Goal: Transaction & Acquisition: Book appointment/travel/reservation

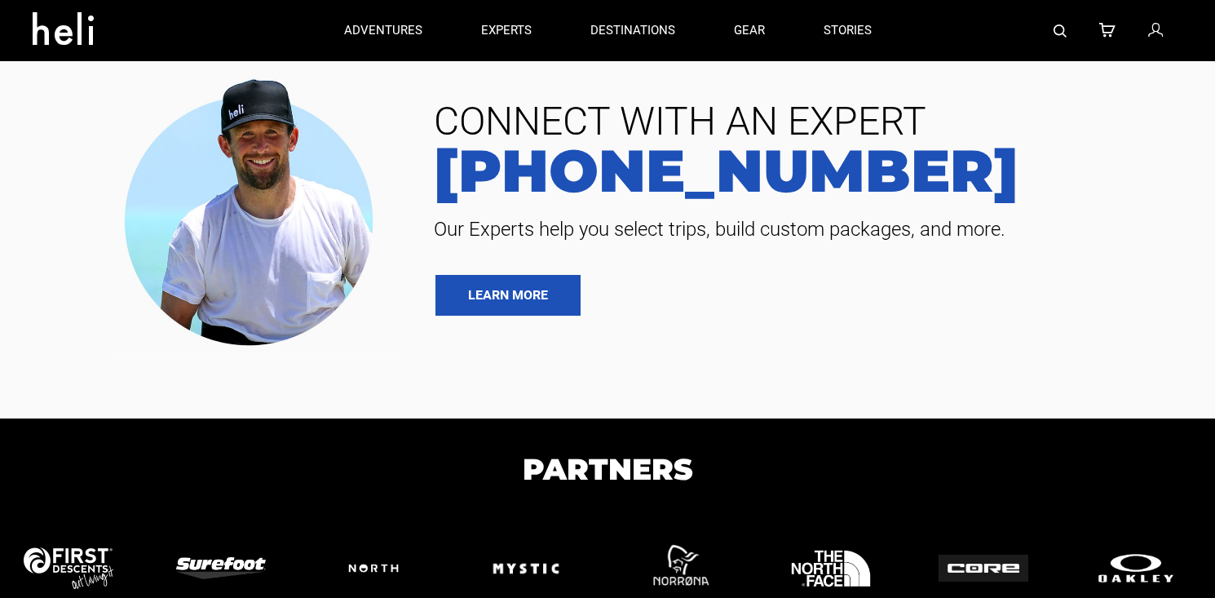
type input "Kite"
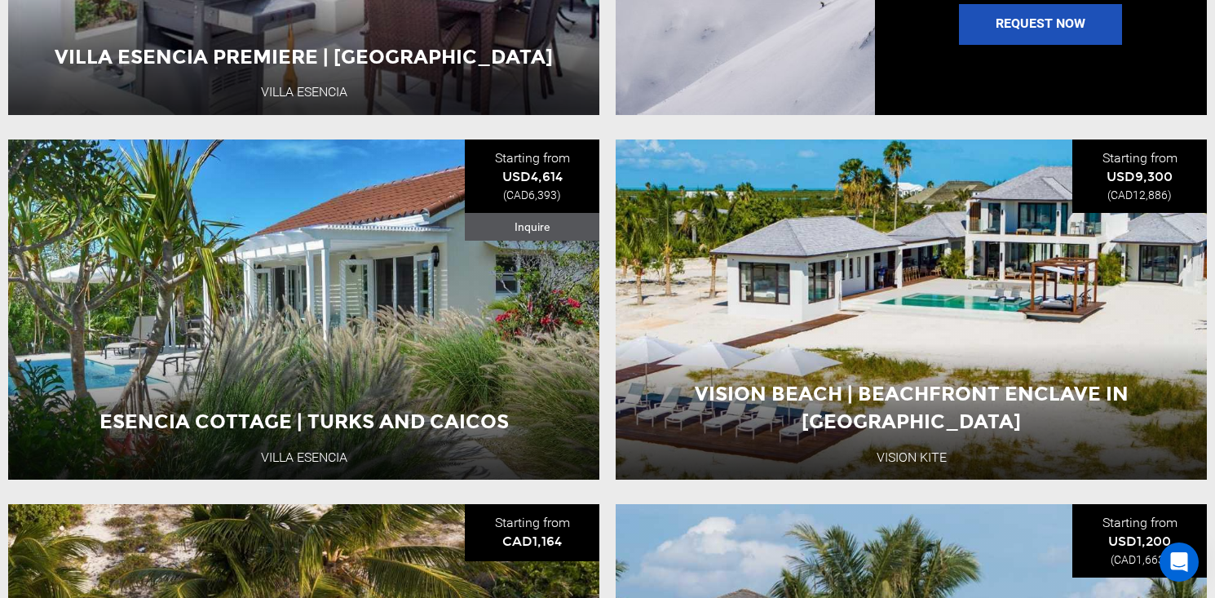
scroll to position [1591, 0]
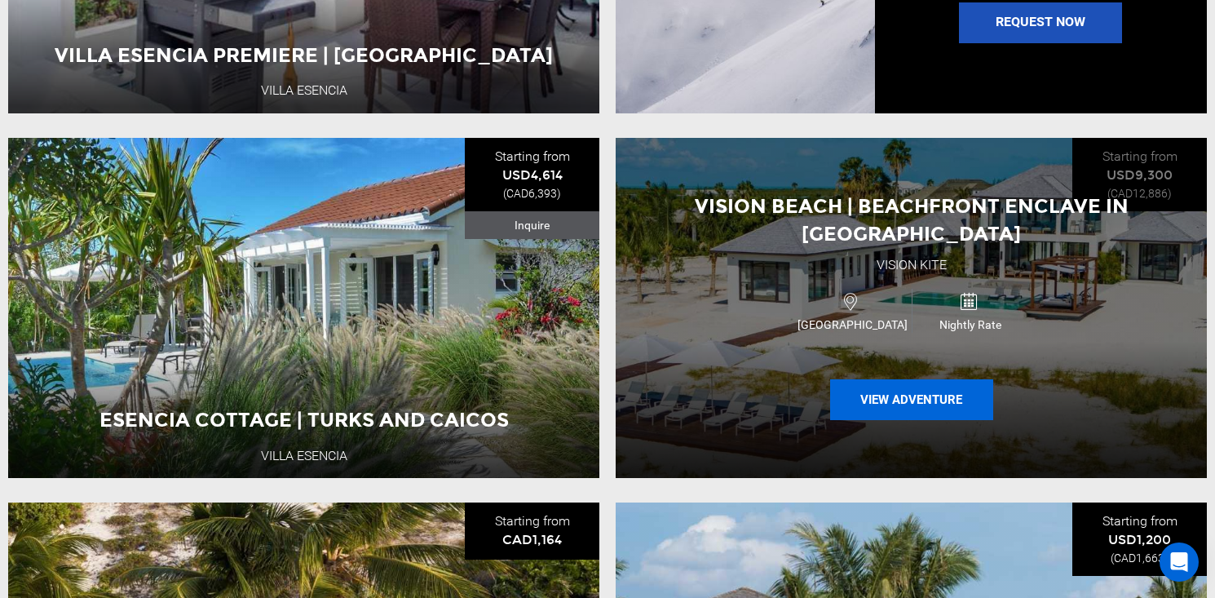
click at [912, 399] on button "View Adventure" at bounding box center [911, 399] width 163 height 41
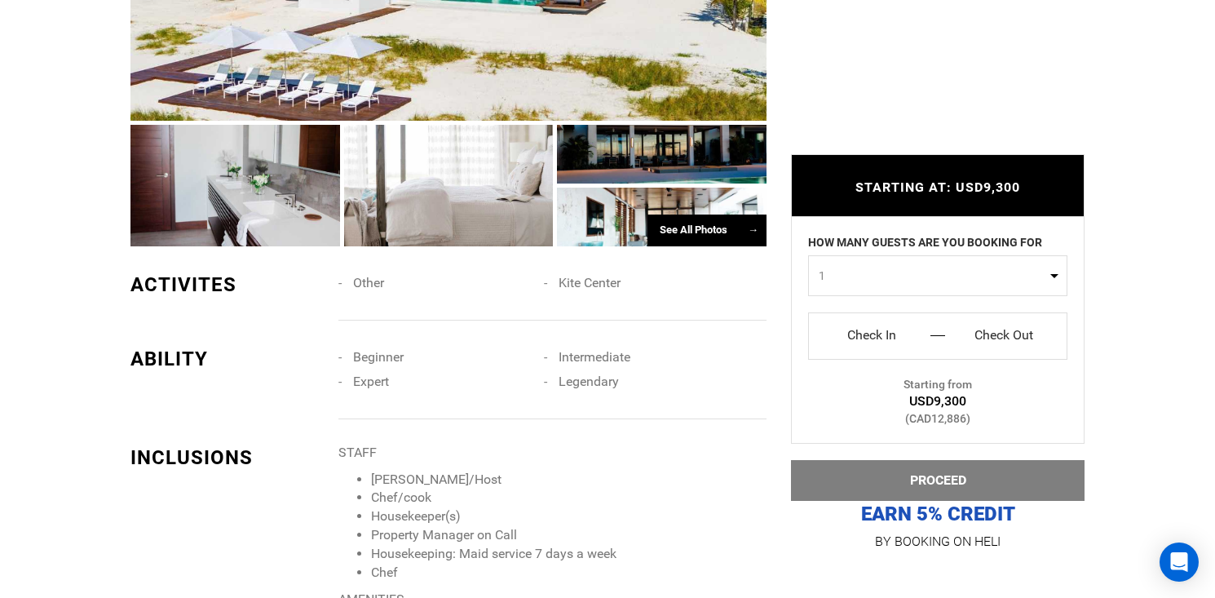
scroll to position [1296, 0]
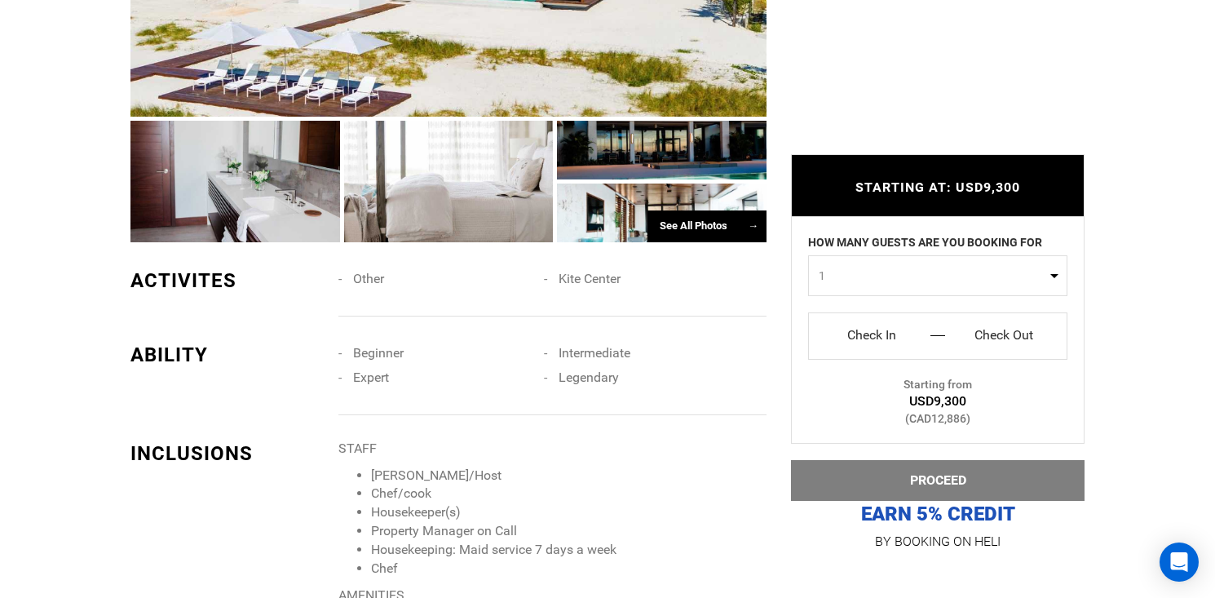
type input "Kite"
